Goal: Task Accomplishment & Management: Manage account settings

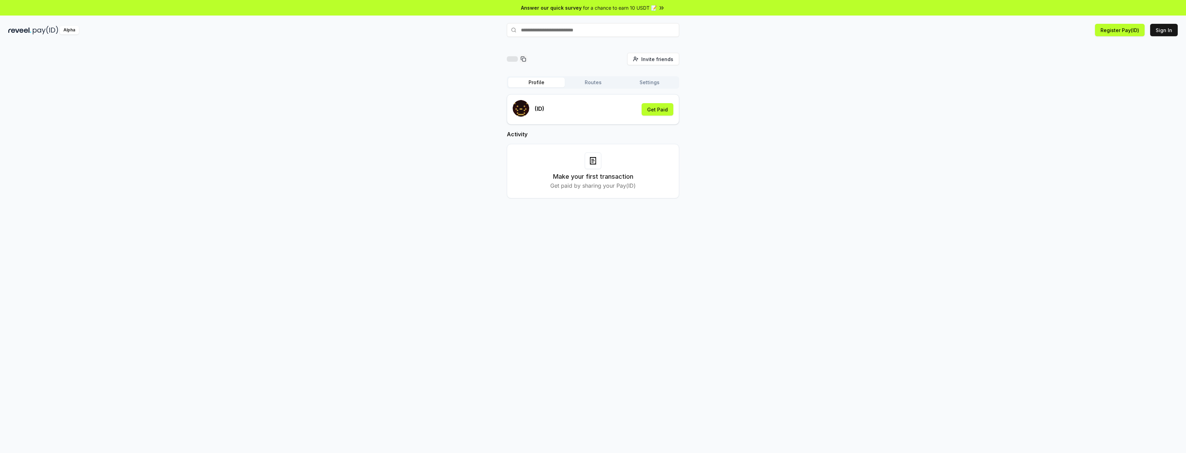
click at [591, 83] on button "Routes" at bounding box center [593, 83] width 57 height 10
click at [1170, 30] on button "Sign In" at bounding box center [1165, 30] width 28 height 12
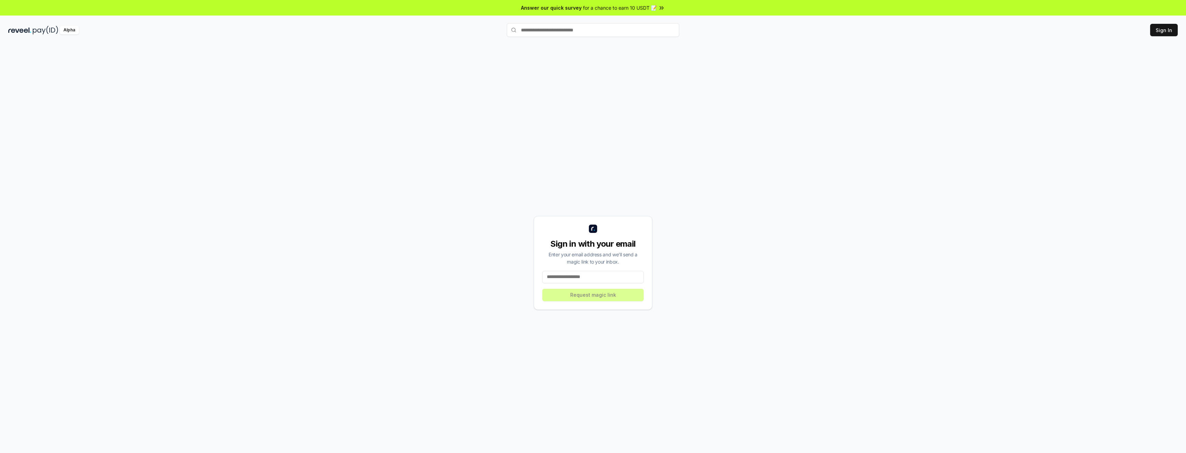
click at [585, 278] on input at bounding box center [593, 277] width 101 height 12
paste input "**********"
type input "**********"
click at [593, 297] on button "Request magic link" at bounding box center [593, 295] width 101 height 12
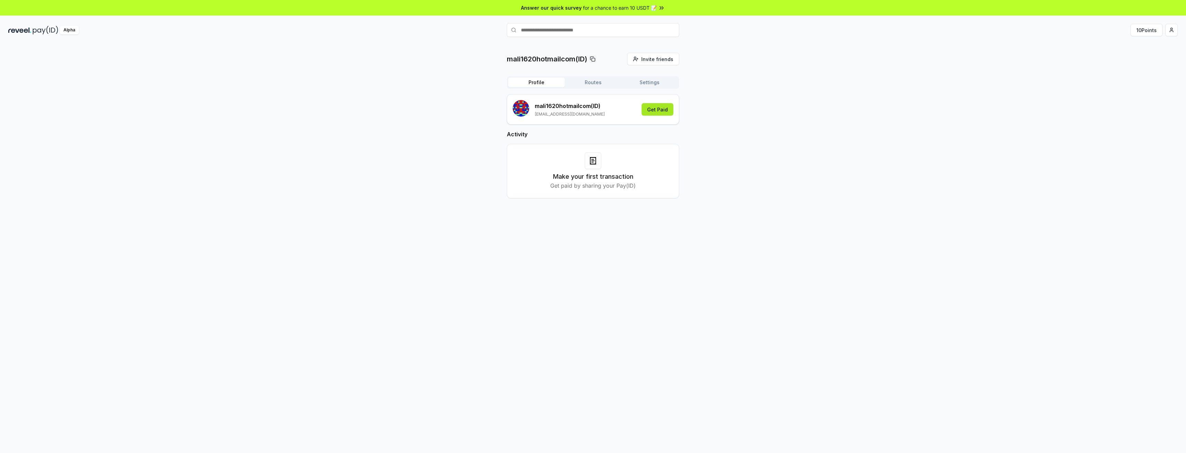
click at [657, 110] on button "Get Paid" at bounding box center [658, 109] width 32 height 12
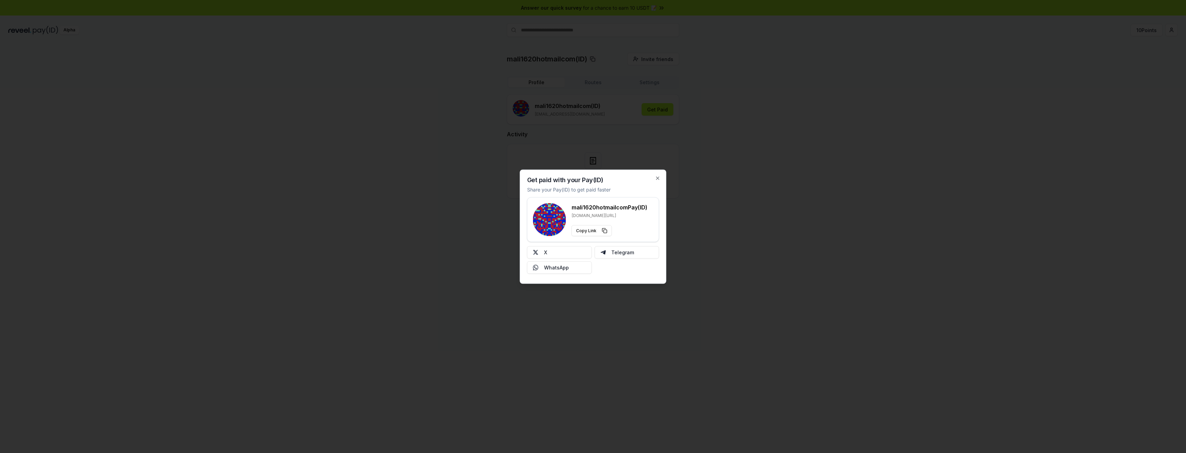
click at [637, 135] on div at bounding box center [593, 226] width 1186 height 453
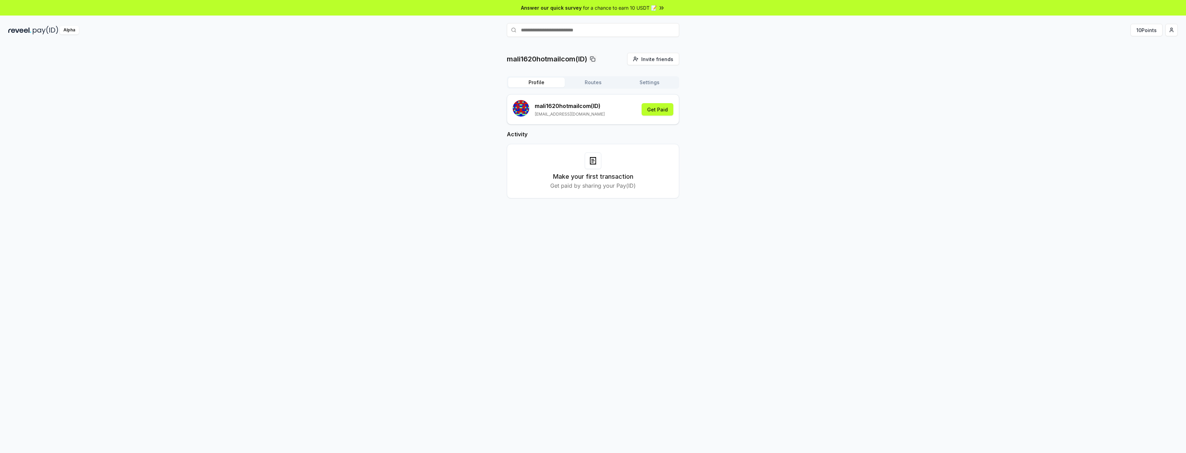
click at [587, 84] on button "Routes" at bounding box center [593, 83] width 57 height 10
click at [648, 82] on button "Settings" at bounding box center [649, 83] width 57 height 10
click at [530, 81] on button "Profile" at bounding box center [536, 83] width 57 height 10
click at [1134, 30] on button "10 Points" at bounding box center [1147, 30] width 32 height 12
click at [1176, 30] on html "Answer our quick survey for a chance to earn 10 USDT 📝 Alpha 10 Points mali1620…" at bounding box center [593, 226] width 1186 height 453
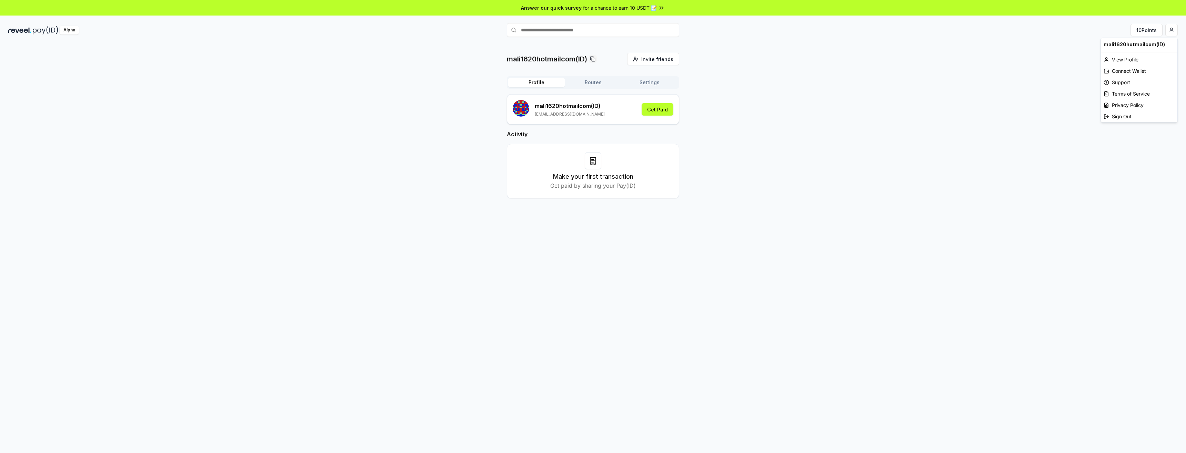
click at [752, 71] on html "Answer our quick survey for a chance to earn 10 USDT 📝 Alpha 10 Points mali1620…" at bounding box center [593, 226] width 1186 height 453
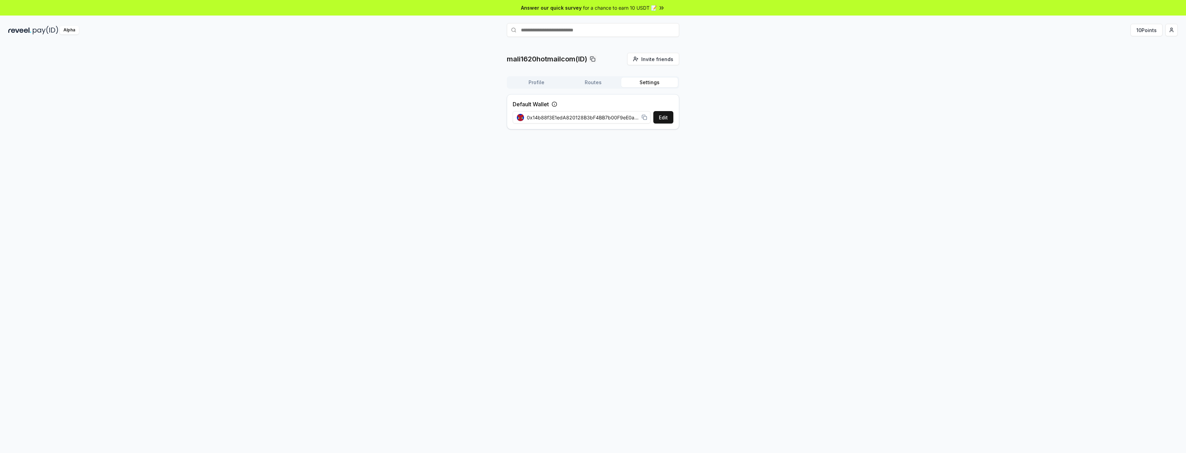
click at [646, 82] on button "Settings" at bounding box center [649, 83] width 57 height 10
click at [600, 80] on button "Routes" at bounding box center [593, 83] width 57 height 10
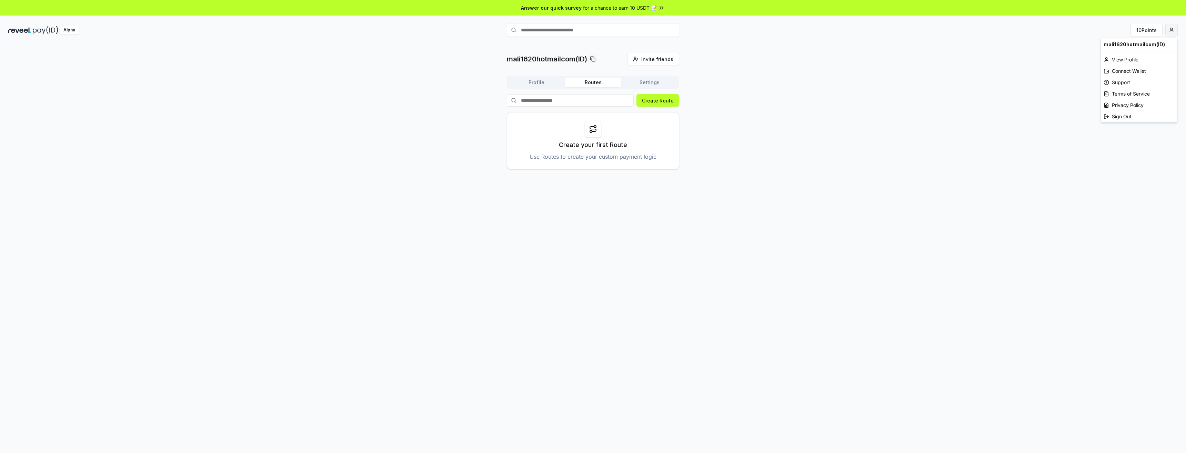
click at [1173, 31] on html "Answer our quick survey for a chance to earn 10 USDT 📝 Alpha 10 Points mali1620…" at bounding box center [593, 226] width 1186 height 453
click at [1158, 29] on html "Answer our quick survey for a chance to earn 10 USDT 📝 Alpha 10 Points mali1620…" at bounding box center [593, 226] width 1186 height 453
click at [1155, 30] on button "10 Points" at bounding box center [1147, 30] width 32 height 12
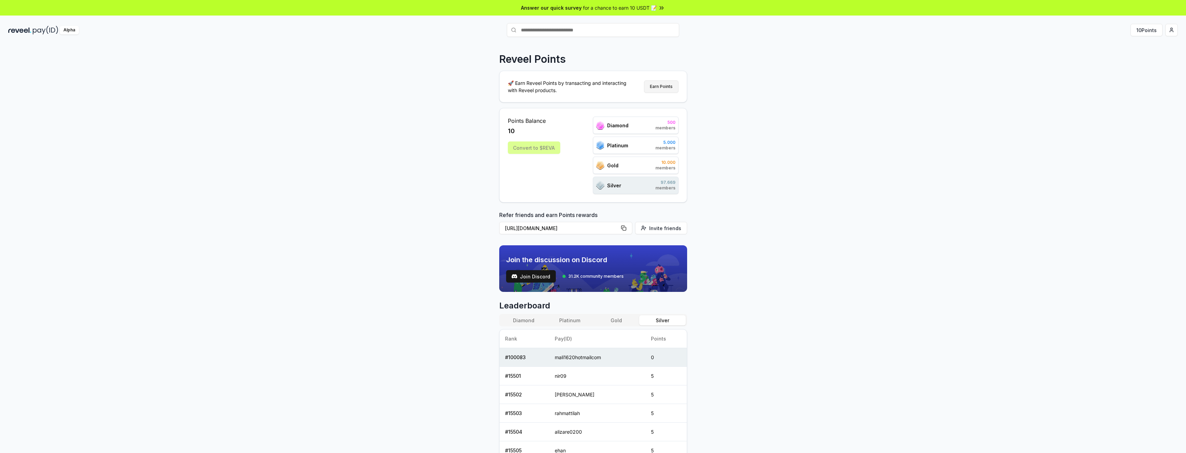
click at [654, 84] on button "Earn Points" at bounding box center [661, 86] width 34 height 12
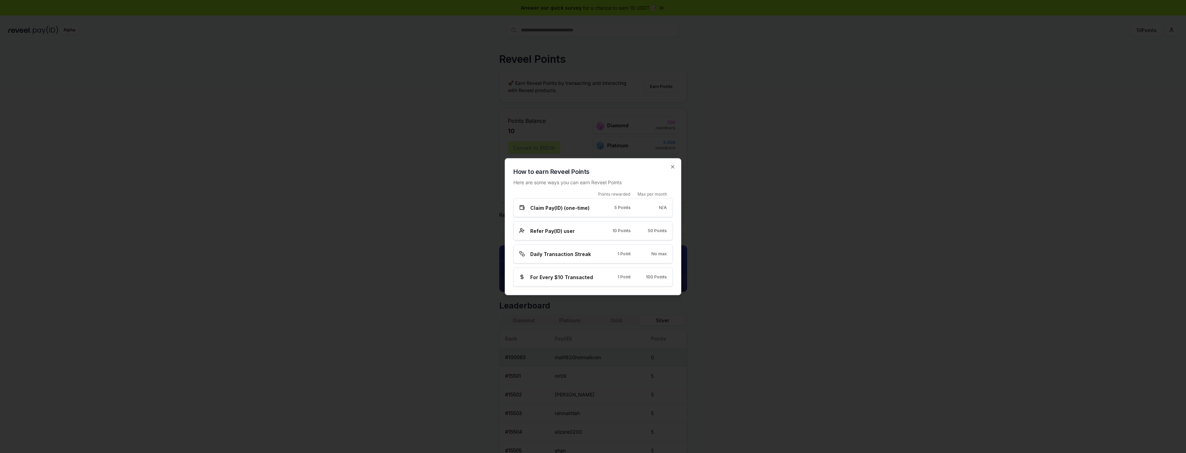
click at [568, 255] on span "Daily Transaction Streak" at bounding box center [560, 253] width 61 height 7
click at [655, 254] on span "No max" at bounding box center [659, 254] width 16 height 6
click at [398, 151] on div at bounding box center [593, 226] width 1186 height 453
